Goal: Information Seeking & Learning: Learn about a topic

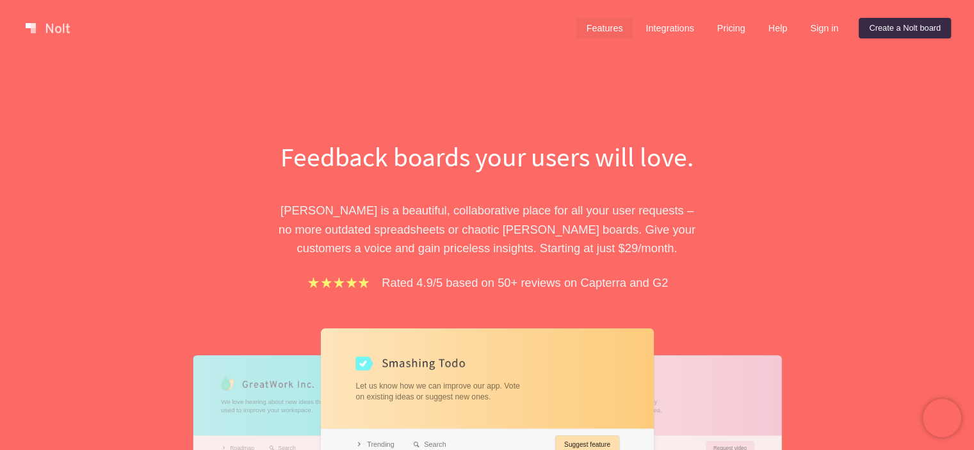
click at [610, 26] on link "Features" at bounding box center [604, 28] width 57 height 20
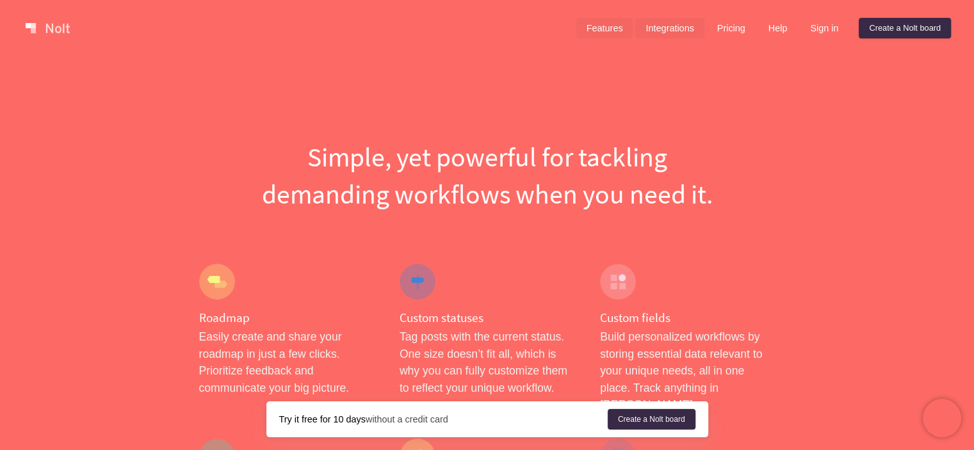
click at [654, 29] on link "Integrations" at bounding box center [669, 28] width 69 height 20
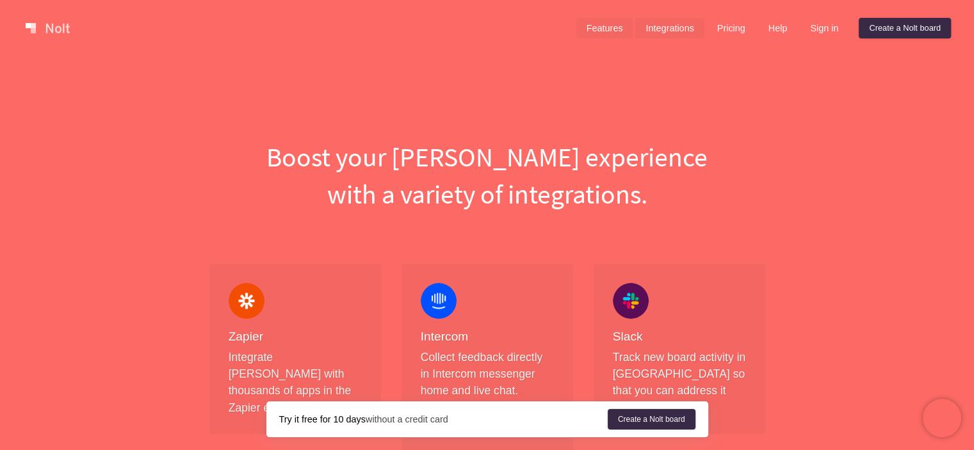
click at [610, 30] on link "Features" at bounding box center [604, 28] width 57 height 20
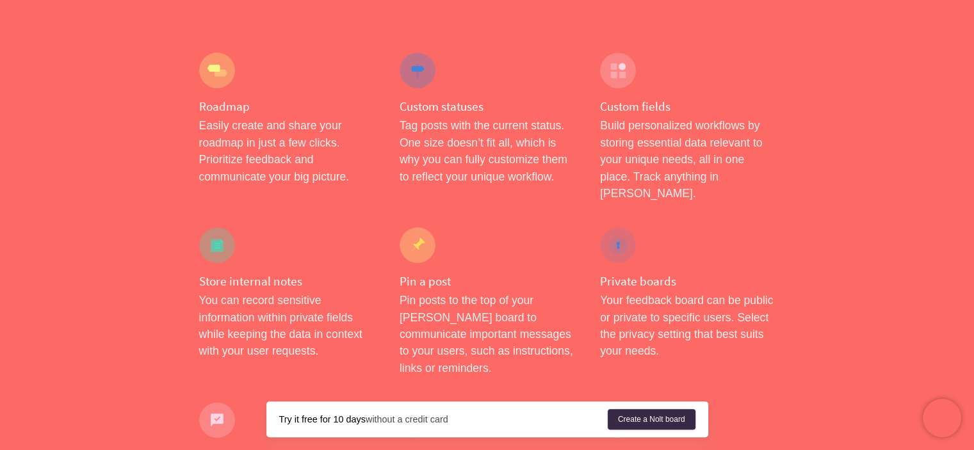
scroll to position [213, 0]
click at [227, 271] on h4 "Store internal notes" at bounding box center [286, 279] width 175 height 16
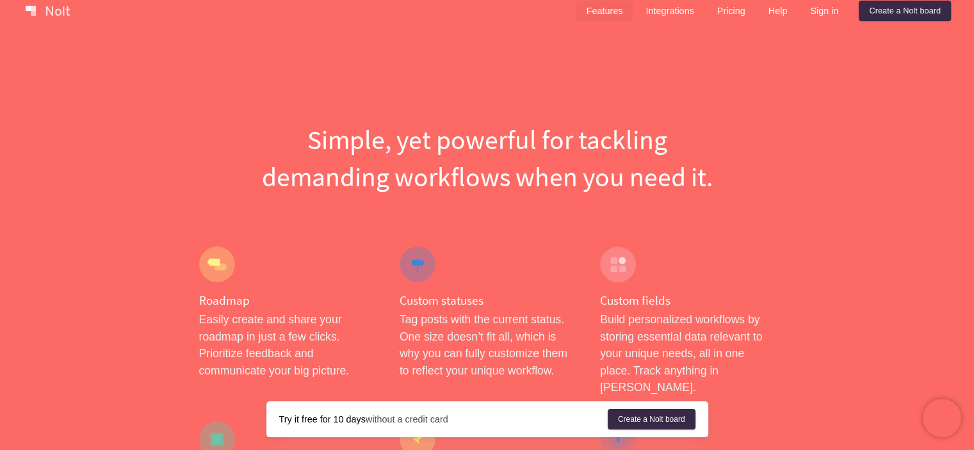
scroll to position [0, 0]
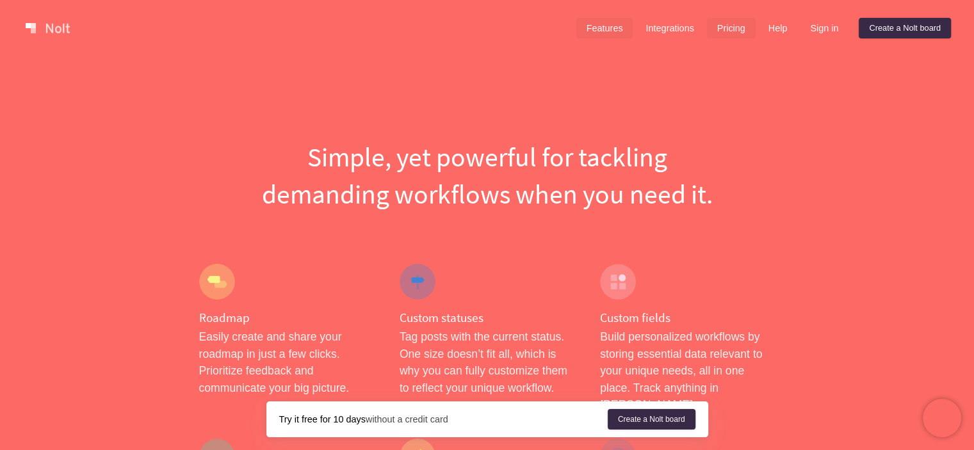
click at [729, 25] on link "Pricing" at bounding box center [731, 28] width 49 height 20
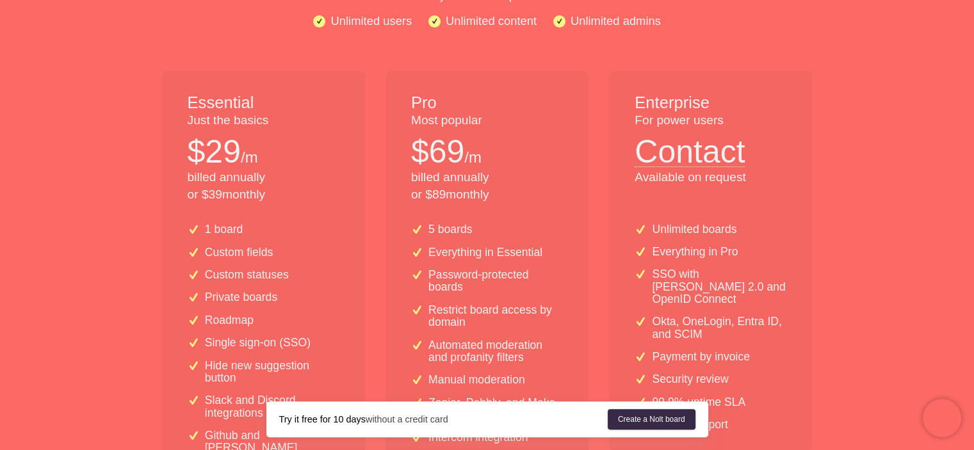
scroll to position [320, 0]
